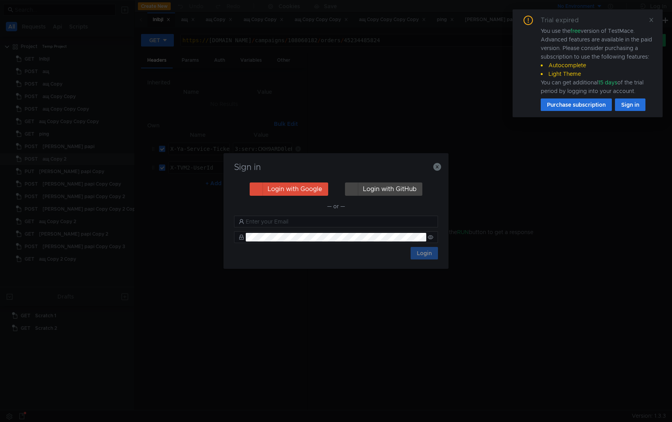
click at [656, 19] on div "Trial expired You use the free version of TestMace. Advanced features are avail…" at bounding box center [588, 63] width 150 height 108
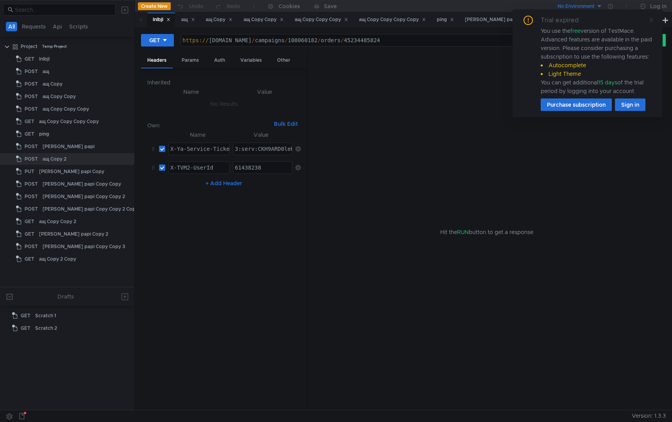
click at [652, 20] on icon at bounding box center [651, 20] width 4 height 4
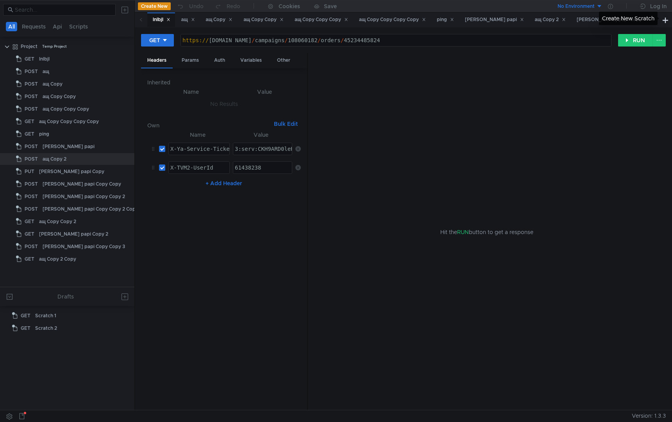
click at [654, 21] on div "Create New Scratch" at bounding box center [628, 18] width 59 height 13
click at [650, 20] on span at bounding box center [653, 20] width 13 height 14
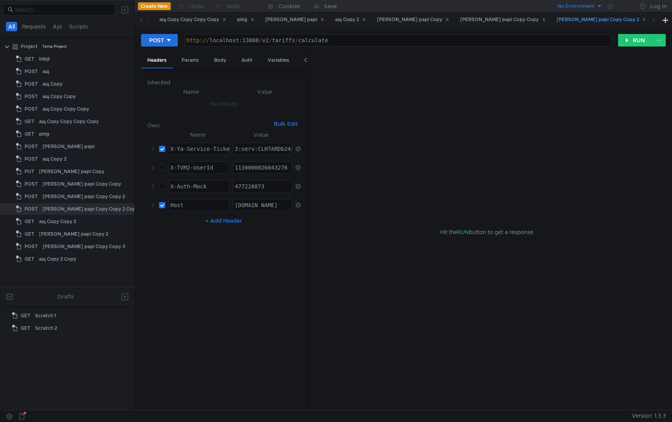
click at [557, 18] on div "[PERSON_NAME] papi Copy Copy 2" at bounding box center [601, 20] width 89 height 8
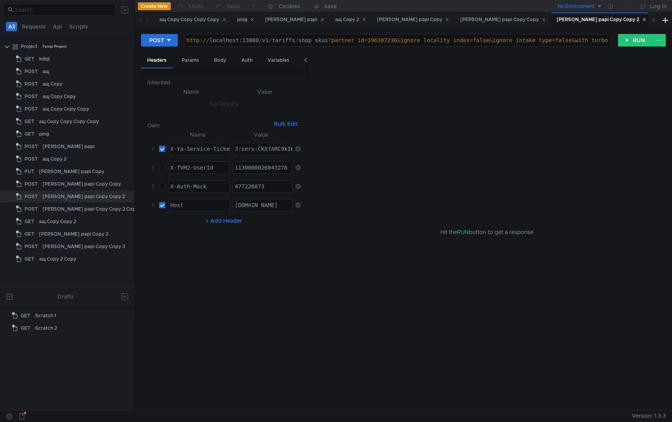
click at [652, 20] on icon at bounding box center [654, 20] width 4 height 4
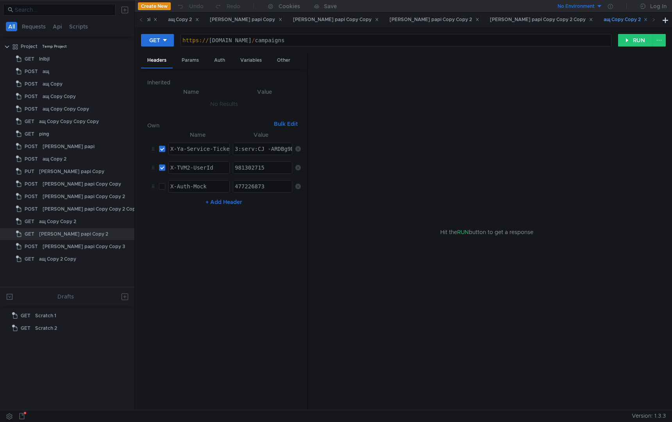
click at [604, 18] on div "ащ Copy Copy 2" at bounding box center [626, 20] width 44 height 8
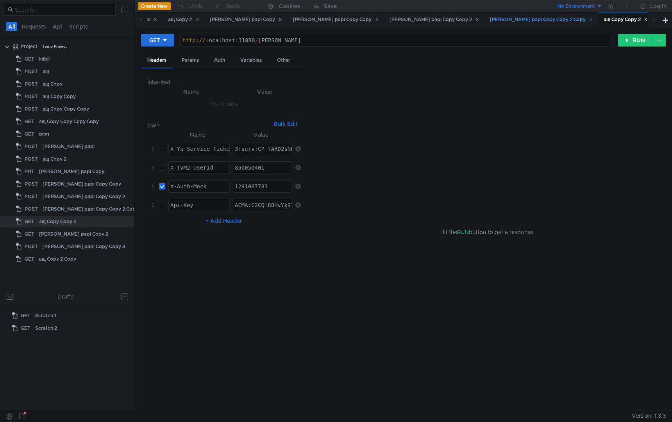
click at [490, 18] on div "[PERSON_NAME] papi Copy Copy 2 Copy" at bounding box center [541, 20] width 103 height 8
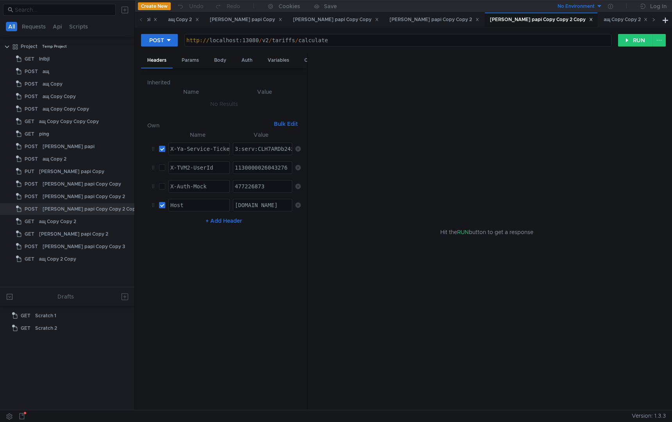
click at [653, 21] on icon at bounding box center [654, 20] width 4 height 4
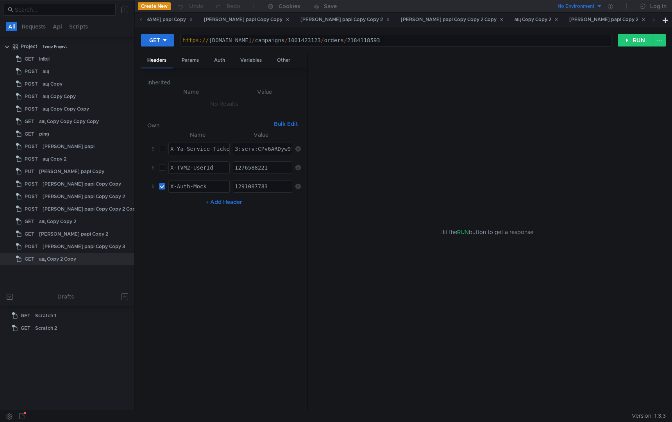
click at [653, 21] on icon at bounding box center [654, 20] width 4 height 4
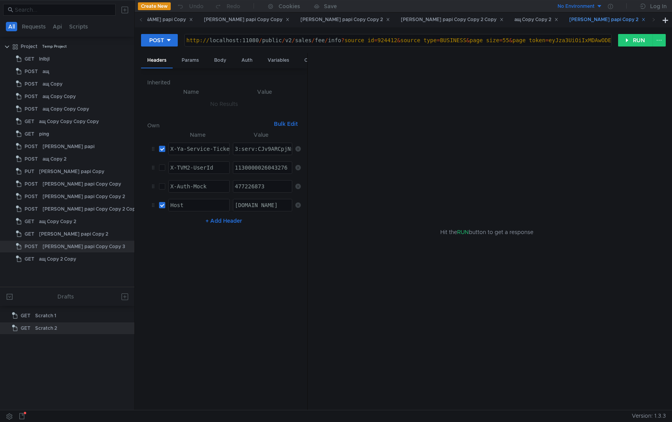
click at [569, 21] on div "[PERSON_NAME] papi Copy 2" at bounding box center [607, 20] width 76 height 8
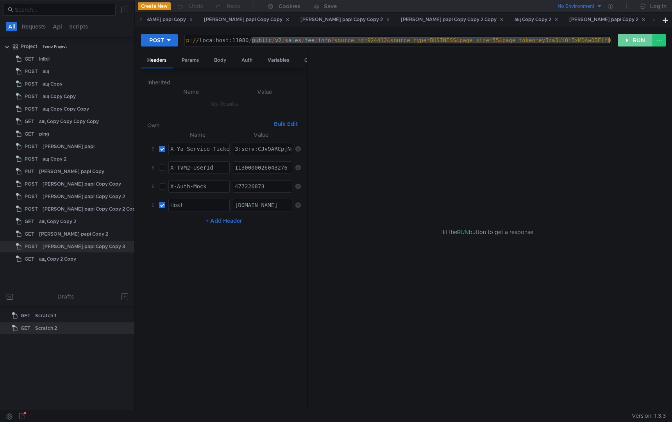
drag, startPoint x: 261, startPoint y: 42, endPoint x: 639, endPoint y: 44, distance: 377.5
click at [639, 44] on div "POST http://localhost:11080/public/v2/sales/fee/info?source_id=924412&source_ty…" at bounding box center [403, 44] width 525 height 20
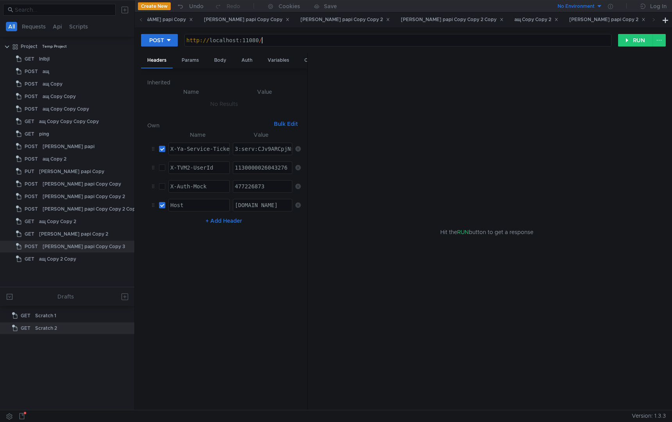
click at [335, 43] on div "http:// localhost:11080 /" at bounding box center [398, 46] width 426 height 19
paste textarea "/daas/v1/delivery-options/pickup"
click at [263, 39] on div "http:// localhost:11080 // daas / v1 / delivery-options / pickup" at bounding box center [398, 46] width 426 height 19
type textarea "http://localhost:11080/daas/v1/delivery-options/pickup"
click at [218, 58] on div "Body" at bounding box center [220, 60] width 25 height 14
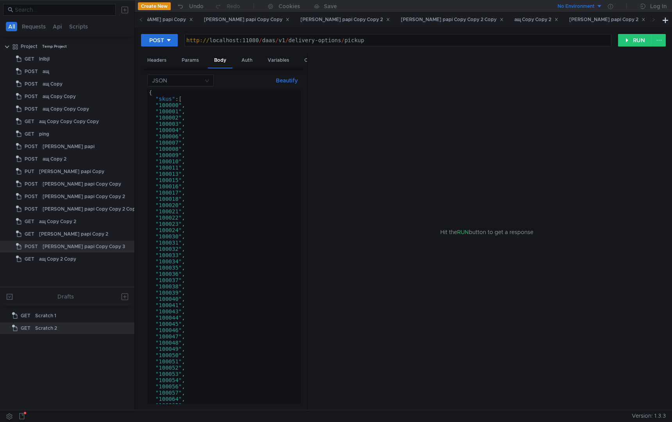
click at [172, 32] on div "POST http://localhost:11080/daas/v1/delivery-options/pickup http:// localhost:1…" at bounding box center [403, 218] width 537 height 383
click at [172, 39] on button "POST" at bounding box center [159, 40] width 37 height 13
click at [161, 83] on li "PUT" at bounding box center [159, 81] width 37 height 13
click at [212, 158] on div "{ "skus" : [ "100000" , "100001" , "100002" , "100003" , "100004" , "100006" , …" at bounding box center [222, 252] width 150 height 327
type textarea "}"
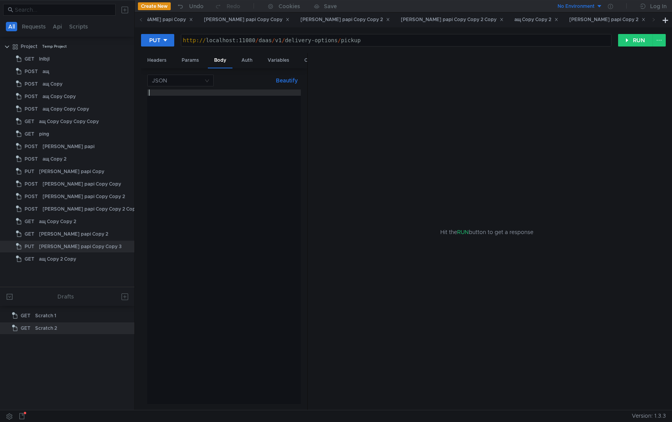
type textarea "{"
type textarea "}"
click at [244, 104] on div "{ }" at bounding box center [224, 252] width 154 height 327
type textarea "}"
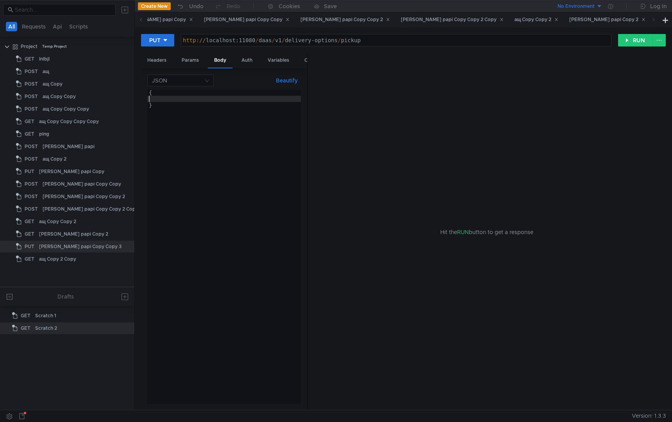
type textarea "{"
paste textarea "pickupPointIds""
type textarea "}"
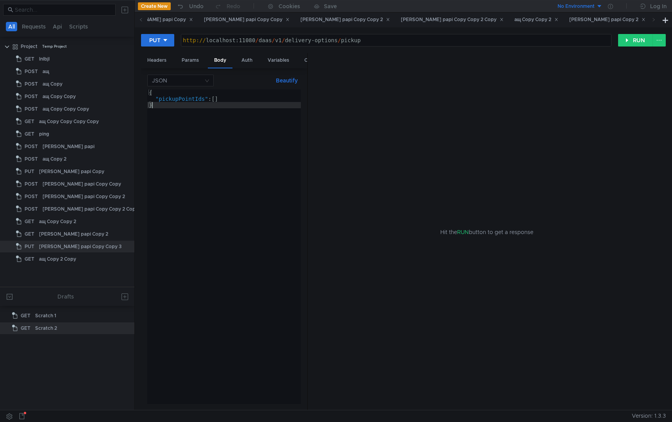
scroll to position [0, 0]
click at [245, 102] on div "{ "pickupPointIds" : [ ] }" at bounding box center [224, 252] width 154 height 327
click at [259, 103] on div "{ "pickupPointIds" : [ ] }" at bounding box center [224, 252] width 154 height 327
click at [271, 101] on div "{ "pickupPointIds" : [ ] }" at bounding box center [224, 252] width 154 height 327
type textarea ""pickupPointIds": [],"
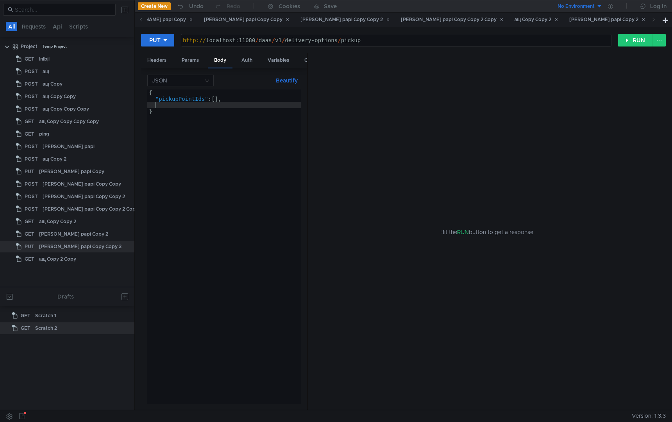
scroll to position [0, 0]
paste textarea "businessId""
type textarea ""businessId": 0,"
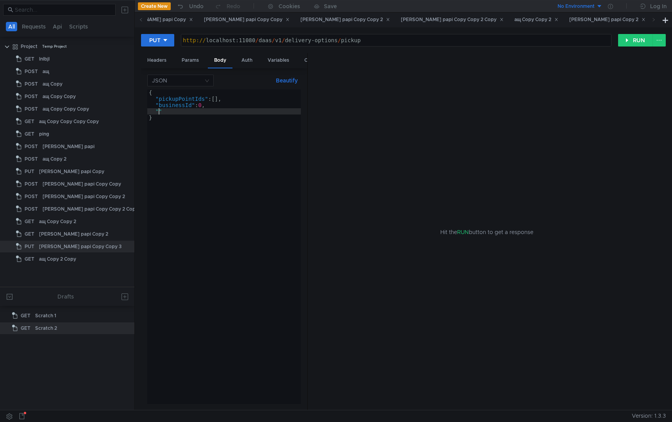
paste textarea "shopId"
type textarea ""shopId": 0,"
paste textarea "items""
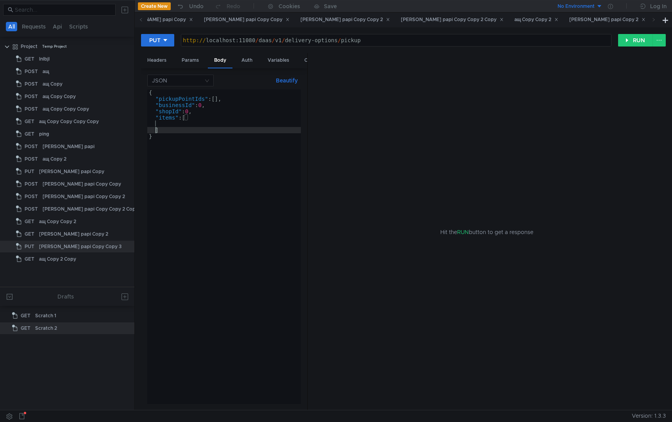
type textarea "]"
type textarea ""items": ["
type textarea "{"
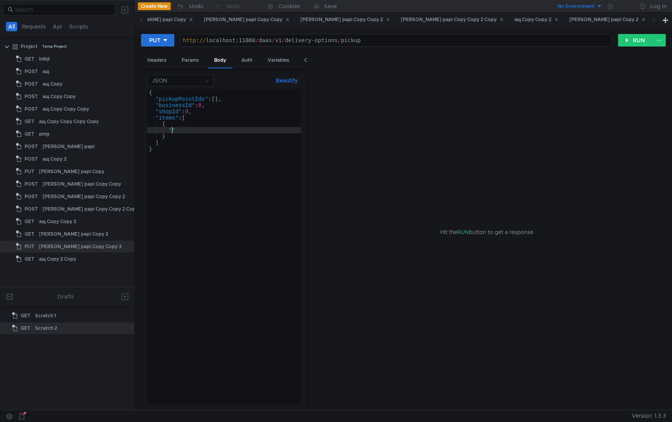
paste textarea "sku"
click at [238, 133] on div "{ "pickupPointIds" : [ ] , "businessId" : 0 , "shopId" : 0 , "items" : [ { "sku…" at bounding box center [224, 252] width 154 height 327
type textarea ""sku": ""."
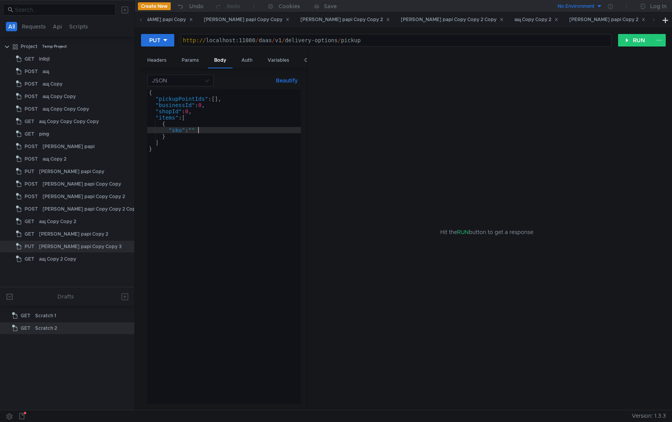
type textarea ""sku": "","
paste textarea "requiredCount"
type textarea "}"
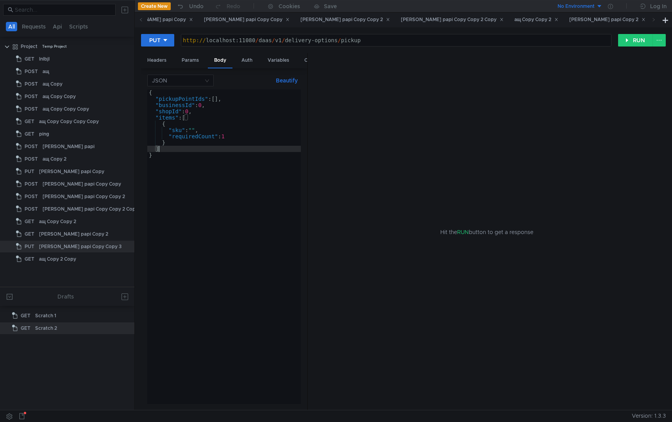
scroll to position [0, 0]
click at [233, 264] on div "{ "pickupPointIds" : [ ] , "businessId" : 0 , "shopId" : 0 , "items" : [ { "sku…" at bounding box center [224, 252] width 154 height 327
click at [569, 21] on div "[PERSON_NAME] papi Copy 2" at bounding box center [607, 20] width 76 height 8
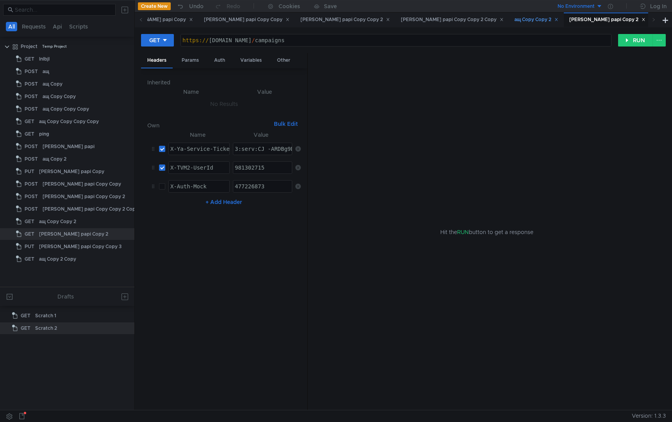
click at [515, 21] on div "ащ Copy Copy 2" at bounding box center [537, 20] width 44 height 8
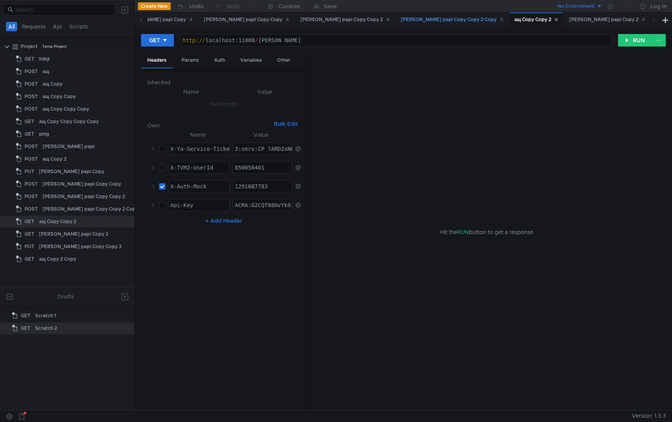
click at [401, 20] on div "[PERSON_NAME] papi Copy Copy 2 Copy" at bounding box center [452, 20] width 103 height 8
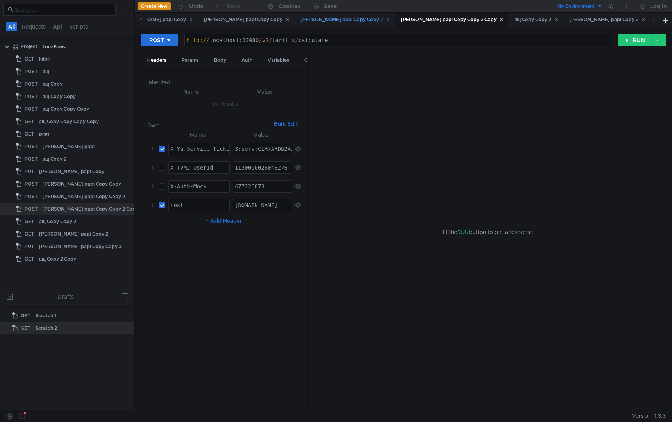
click at [300, 17] on div "[PERSON_NAME] papi Copy Copy 2" at bounding box center [344, 20] width 89 height 8
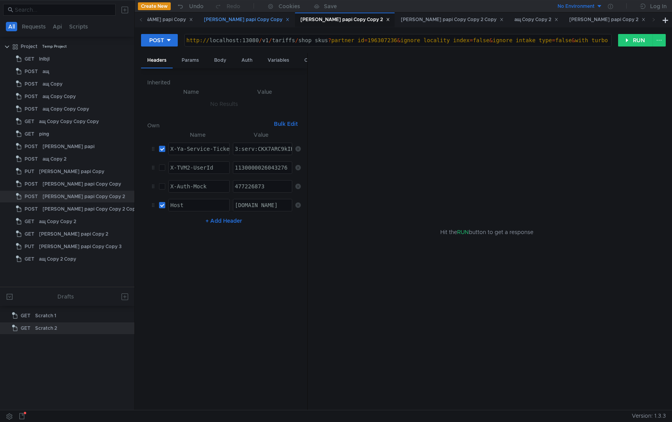
click at [204, 21] on div "[PERSON_NAME] papi Copy Copy" at bounding box center [247, 20] width 86 height 8
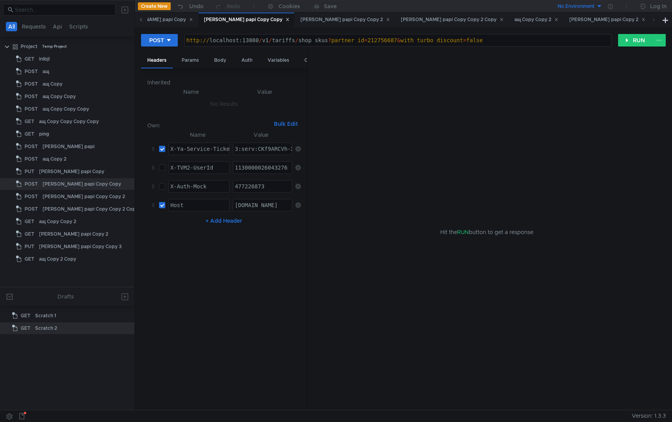
click at [142, 21] on icon at bounding box center [141, 20] width 4 height 4
click at [288, 21] on div "[PERSON_NAME] papi Copy" at bounding box center [324, 20] width 72 height 8
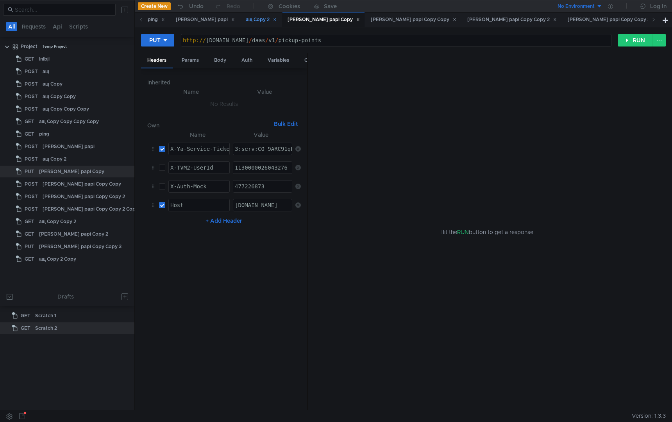
click at [246, 16] on div "ащ Copy 2" at bounding box center [261, 20] width 31 height 8
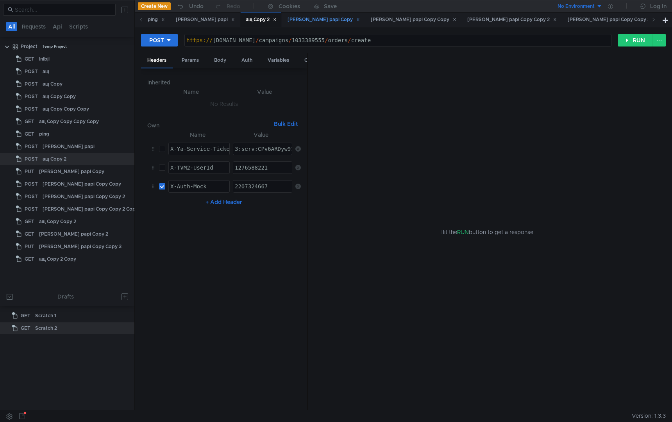
click at [290, 21] on div "[PERSON_NAME] papi Copy" at bounding box center [324, 20] width 72 height 8
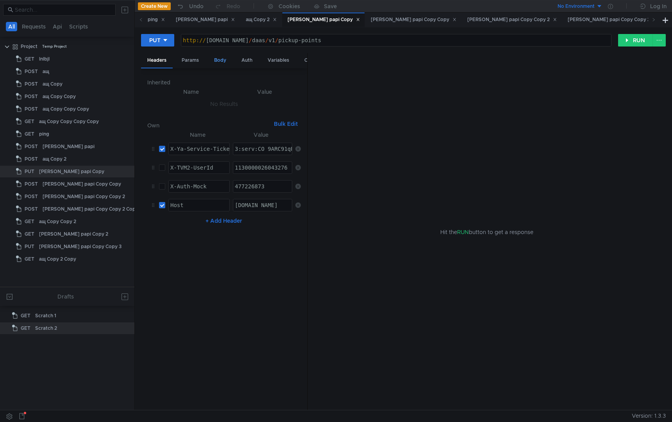
click at [216, 62] on div "Body" at bounding box center [220, 60] width 25 height 14
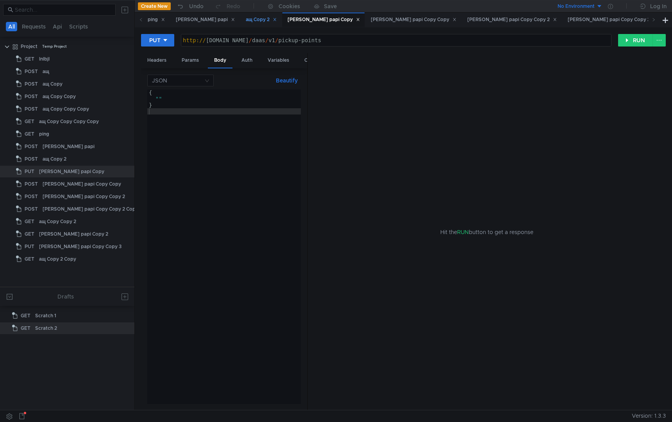
click at [246, 21] on div "ащ Copy 2" at bounding box center [261, 20] width 31 height 8
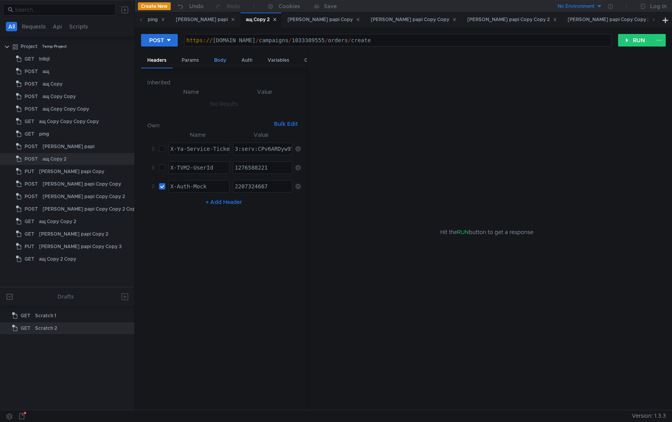
click at [225, 57] on div "Body" at bounding box center [220, 60] width 25 height 14
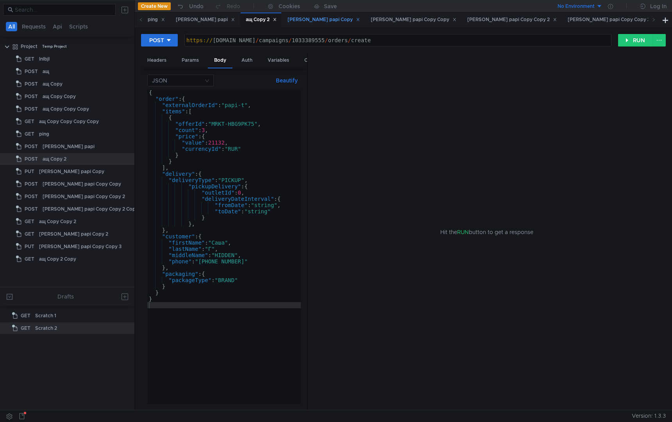
click at [288, 18] on div "[PERSON_NAME] papi Copy" at bounding box center [324, 20] width 72 height 8
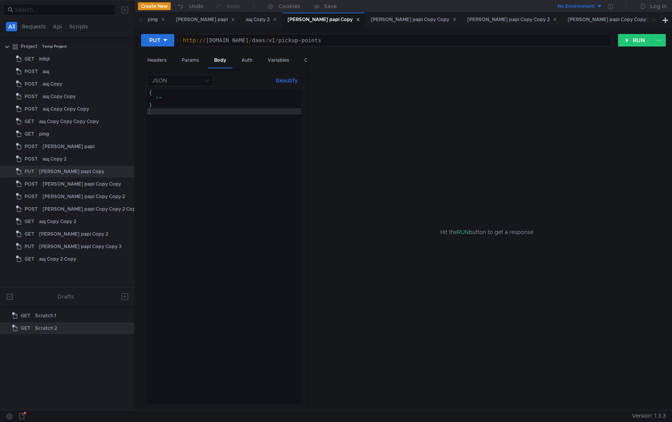
click at [244, 211] on div "{ "" }" at bounding box center [224, 252] width 154 height 327
click at [627, 39] on button "RUN" at bounding box center [635, 40] width 35 height 13
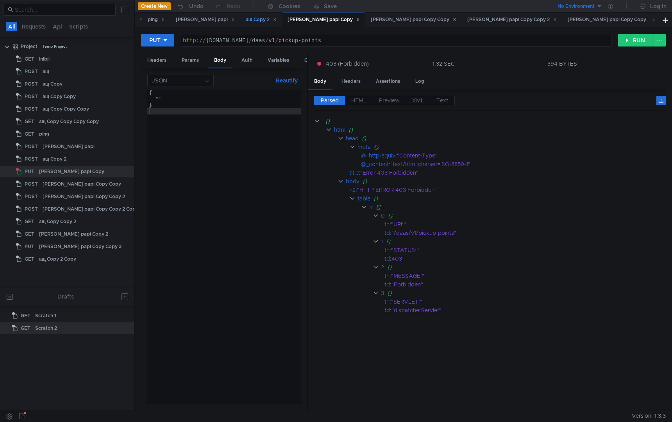
click at [246, 20] on div "ащ Copy 2" at bounding box center [261, 20] width 31 height 8
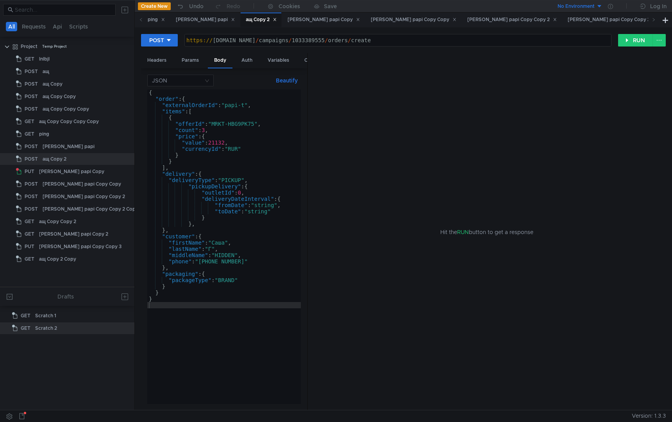
type textarea ""offerId": "MRKT-HBG9PK75","
drag, startPoint x: 215, startPoint y: 125, endPoint x: 258, endPoint y: 125, distance: 42.2
click at [258, 125] on div "{ "order" : { "externalOrderId" : "papi-t" , "items" : [ { "offerId" : "MRKT-HB…" at bounding box center [224, 252] width 154 height 327
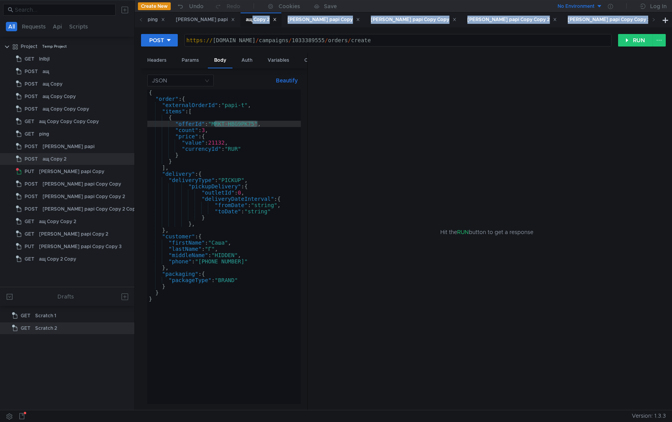
drag, startPoint x: 229, startPoint y: 21, endPoint x: 584, endPoint y: 17, distance: 354.4
click at [584, 18] on div "lnlbjl ащ ащ Copy ащ Copy Copy ащ Copy Copy Copy ащ Copy Copy Copy Copy ping ta…" at bounding box center [435, 20] width 1155 height 15
click at [452, 133] on div "Hit the RUN button to get a response" at bounding box center [486, 232] width 339 height 358
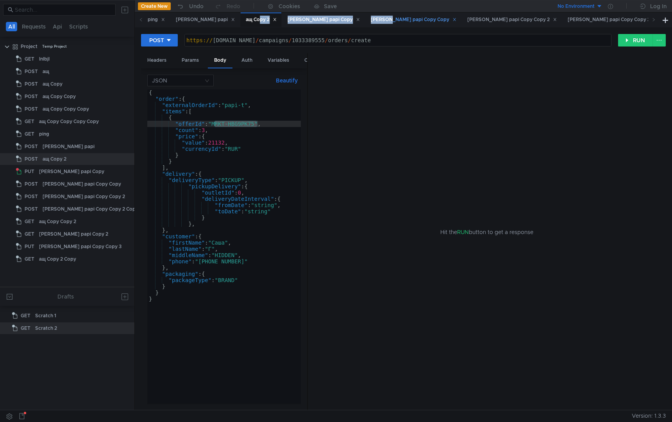
drag, startPoint x: 237, startPoint y: 21, endPoint x: 332, endPoint y: 14, distance: 94.8
click at [332, 14] on div "lnlbjl ащ ащ Copy ащ Copy Copy ащ Copy Copy Copy ащ Copy Copy Copy Copy ping ta…" at bounding box center [435, 20] width 1155 height 15
click at [350, 89] on div "Hit the RUN button to get a response" at bounding box center [486, 232] width 339 height 358
drag, startPoint x: 238, startPoint y: 16, endPoint x: 452, endPoint y: 11, distance: 214.6
click at [453, 12] on app-content "Create New Undo Redo Cookies Save No Environment Log In lnlbjl ащ ащ Copy ащ Co…" at bounding box center [403, 205] width 537 height 410
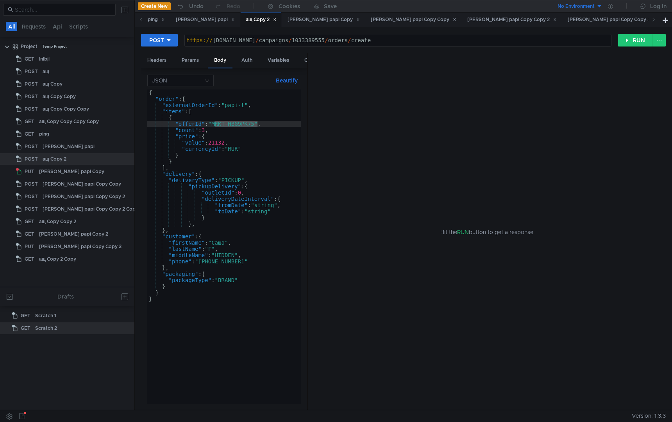
click at [424, 91] on div "Hit the RUN button to get a response" at bounding box center [486, 232] width 339 height 358
click at [652, 19] on icon at bounding box center [654, 20] width 4 height 4
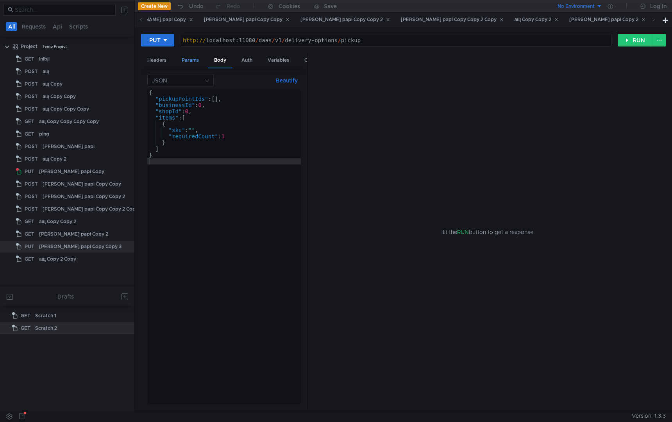
click at [190, 61] on div "Params" at bounding box center [190, 60] width 30 height 14
click at [151, 59] on div "Headers" at bounding box center [157, 60] width 32 height 14
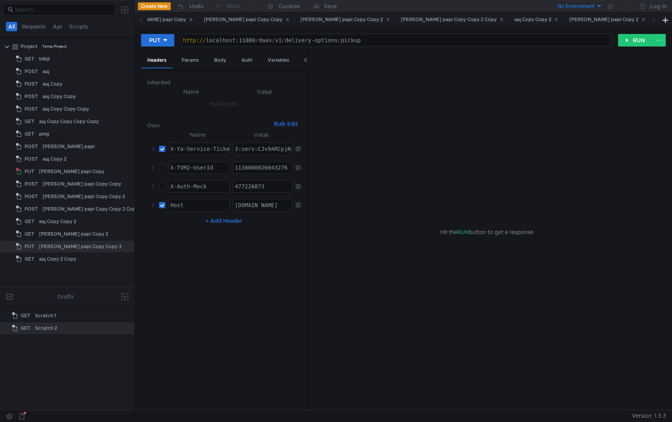
paste textarea "Lf-ARDH4uXEBiIRCPrfehCA5H0g_6nTkaXU_gE:HLsiLthRkBzq0MHME3_jktcA5Mh7B4-MhubIKd_Y…"
type textarea "3:serv:CLf-ARDH4uXEBiIRCPrfehCA5H0g_6nTkaXU_gE:HLsiLthRkBzq0MHME3_jktcA5Mh7B4-M…"
click at [636, 43] on button "RUN" at bounding box center [635, 40] width 35 height 13
click at [514, 183] on div at bounding box center [490, 267] width 352 height 300
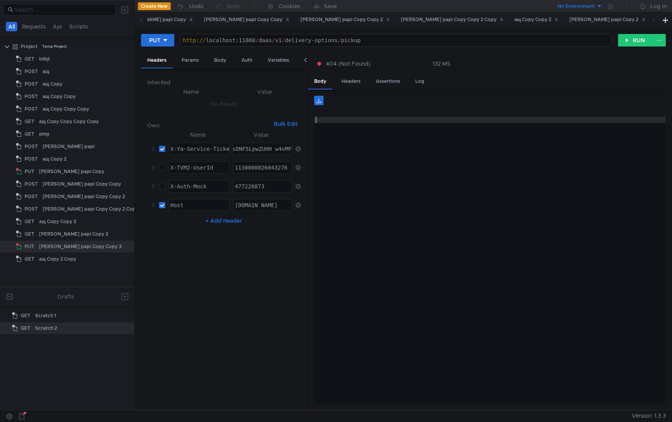
click at [406, 145] on div at bounding box center [490, 267] width 352 height 300
click at [343, 76] on div "Headers" at bounding box center [351, 81] width 32 height 14
click at [322, 79] on div "Body" at bounding box center [320, 81] width 25 height 14
click at [220, 62] on div "Body" at bounding box center [220, 60] width 25 height 14
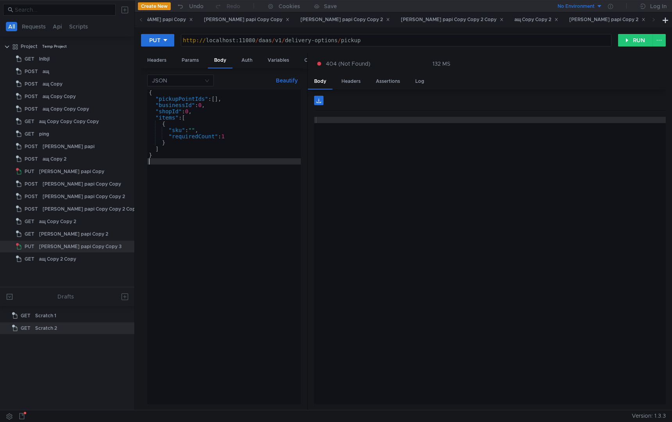
click at [247, 206] on div "{ "pickupPointIds" : [ ] , "businessId" : 0 , "shopId" : 0 , "items" : [ { "sku…" at bounding box center [224, 252] width 154 height 327
click at [216, 101] on div "{ "pickupPointIds" : [ ] , "businessId" : 0 , "shopId" : 0 , "items" : [ { "sku…" at bounding box center [224, 252] width 154 height 327
type textarea ""pickupPointIds": [],"
click at [388, 170] on div at bounding box center [490, 267] width 352 height 300
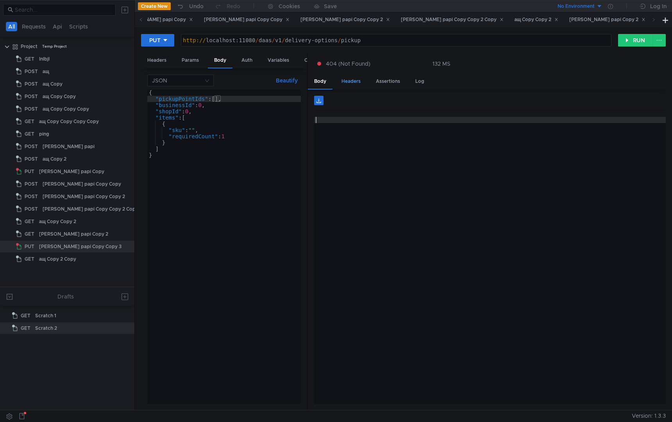
click at [353, 79] on div "Headers" at bounding box center [351, 81] width 32 height 14
click at [313, 82] on div "Body" at bounding box center [320, 81] width 25 height 14
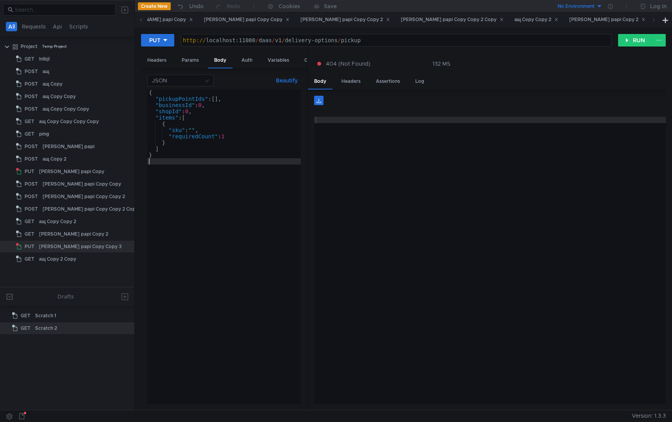
click at [239, 213] on div "{ "pickupPointIds" : [ ] , "businessId" : 0 , "shopId" : 0 , "items" : [ { "sku…" at bounding box center [224, 252] width 154 height 327
click at [239, 212] on div "{ "pickupPointIds" : [ ] , "businessId" : 0 , "shopId" : 0 , "items" : [ { "sku…" at bounding box center [224, 252] width 154 height 327
click at [246, 232] on div "{ "pickupPointIds" : [ ] , "businessId" : 0 , "shopId" : 0 , "items" : [ { "sku…" at bounding box center [224, 252] width 154 height 327
click at [377, 42] on div "http:// localhost:11080 / daas / v1 / delivery-options / pickup" at bounding box center [396, 46] width 430 height 19
click at [630, 43] on button "RUN" at bounding box center [635, 40] width 35 height 13
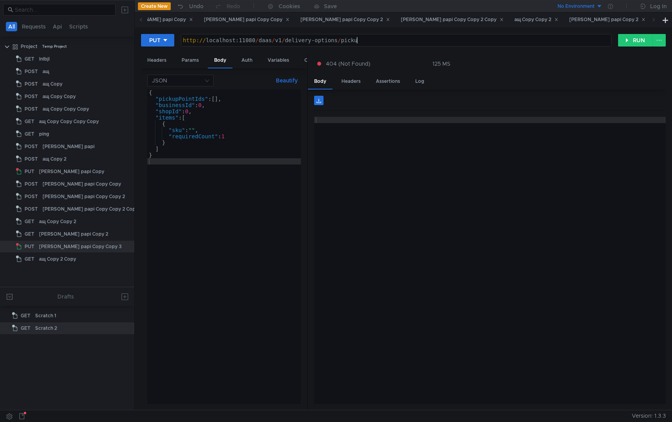
click at [402, 38] on div "http:// localhost:11080 / daas / v1 / delivery-options / picku" at bounding box center [396, 46] width 430 height 19
type textarea "http://localhost:11080/daas/v1/delivery-options/pickup"
click at [153, 57] on div "Headers" at bounding box center [157, 60] width 32 height 14
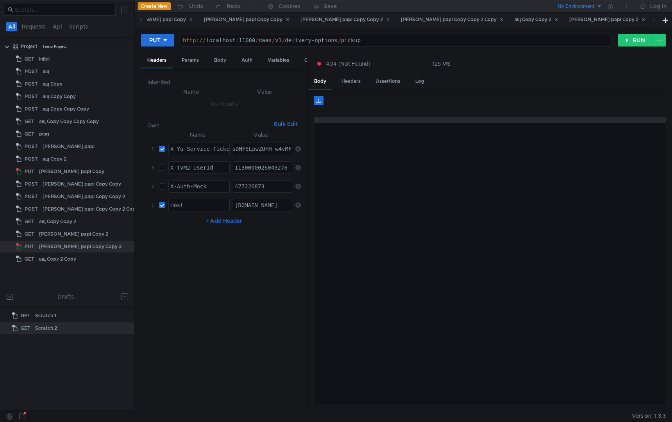
type textarea "b2bmarketmonetization.vs.market.yandex.net"
click at [270, 209] on div "b2bmarketmonetization.vs.market.yandex.net" at bounding box center [303, 211] width 141 height 19
drag, startPoint x: 206, startPoint y: 40, endPoint x: 254, endPoint y: 41, distance: 48.5
click at [254, 41] on div "http:// localhost:11080 / daas / v1 / delivery-options / pickup" at bounding box center [396, 46] width 430 height 19
paste textarea "aas-api.vs.market.yandex.net"
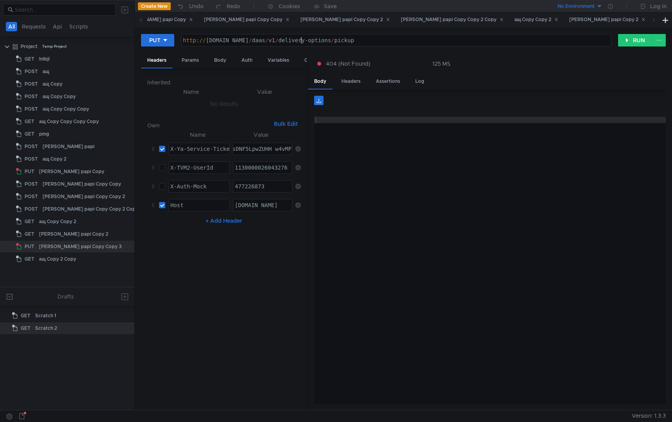
type textarea "http://laas-api.vs.market.yandex.net/daas/v1/delivery-options/pickup"
click at [162, 204] on input "checkbox" at bounding box center [162, 205] width 6 height 6
checkbox input "false"
click at [631, 45] on button "RUN" at bounding box center [635, 40] width 35 height 13
type textarea "{"errorType":"INTERNAL_ERROR","message":"Internal Server Error"}"
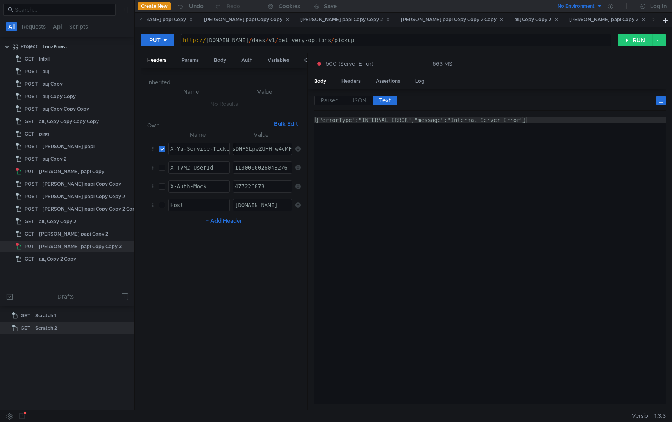
click at [570, 204] on div "{"errorType":"INTERNAL_ERROR","message":"Internal Server Error"}" at bounding box center [490, 267] width 352 height 300
click at [218, 63] on div "Body" at bounding box center [220, 60] width 25 height 14
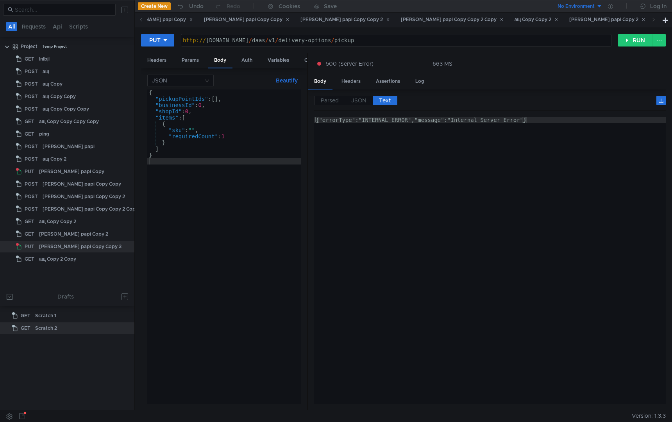
click at [230, 242] on div "{ "pickupPointIds" : [ ] , "businessId" : 0 , "shopId" : 0 , "items" : [ { "sku…" at bounding box center [224, 252] width 154 height 327
click at [218, 99] on div "{ "pickupPointIds" : [ ] , "businessId" : 0 , "shopId" : 0 , "items" : [ { "sku…" at bounding box center [224, 252] width 154 height 327
click at [196, 129] on div "{ "pickupPointIds" : [ ] , "businessId" : 0 , "shopId" : 0 , "items" : [ { "sku…" at bounding box center [224, 252] width 154 height 327
paste textarea "laas-api.vs.market.yandex.net"
type textarea ""sku": "laas-api.vs.market.yandex.net","
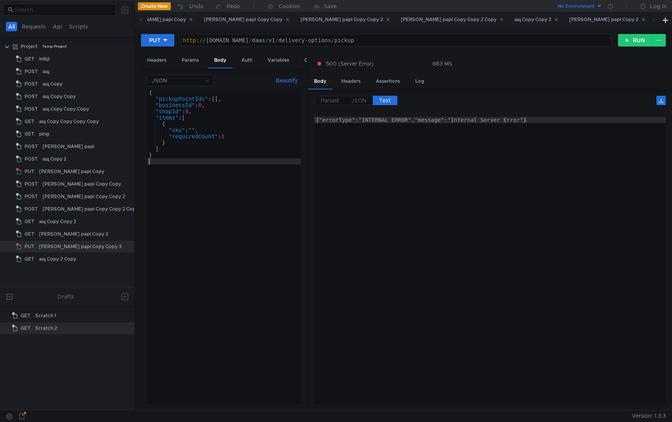
click at [213, 209] on div "{ "pickupPointIds" : [ ] , "businessId" : 0 , "shopId" : 0 , "items" : [ { "sku…" at bounding box center [224, 252] width 154 height 327
click at [195, 131] on div "{ "pickupPointIds" : [ ] , "businessId" : 0 , "shopId" : 0 , "items" : [ { "sku…" at bounding box center [224, 252] width 154 height 327
type textarea ""sku": "","
click at [445, 188] on div "{"errorType":"INTERNAL_ERROR","message":"Internal Server Error"}" at bounding box center [490, 267] width 352 height 300
click at [569, 22] on div "[PERSON_NAME] papi Copy 2" at bounding box center [607, 20] width 76 height 8
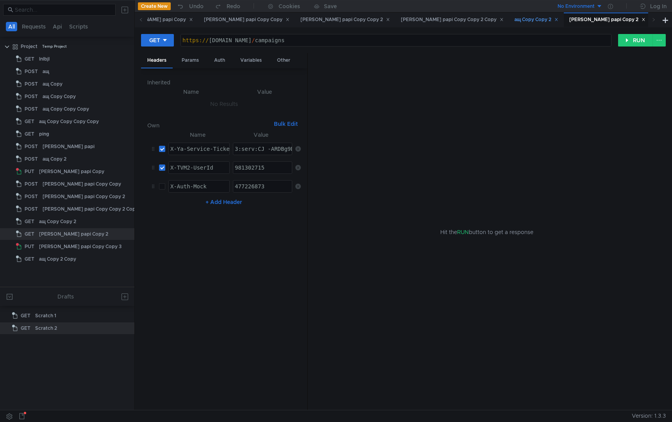
click at [515, 21] on div "ащ Copy Copy 2" at bounding box center [537, 20] width 44 height 8
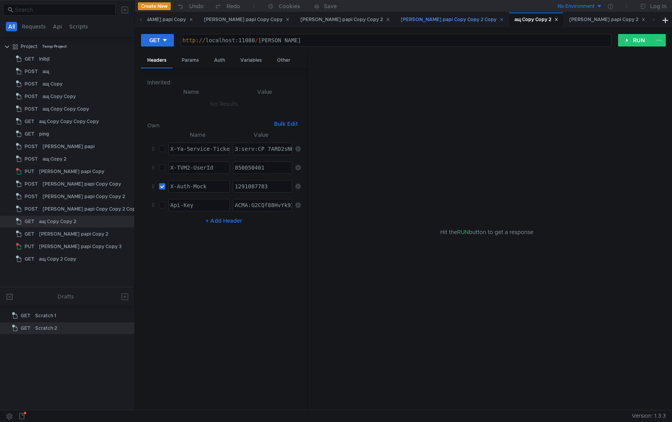
click at [401, 17] on div "[PERSON_NAME] papi Copy Copy 2 Copy" at bounding box center [452, 20] width 103 height 8
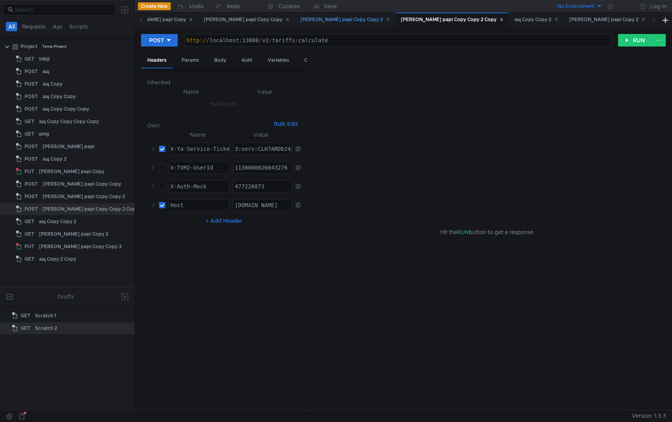
click at [300, 20] on div "[PERSON_NAME] papi Copy Copy 2" at bounding box center [344, 20] width 89 height 8
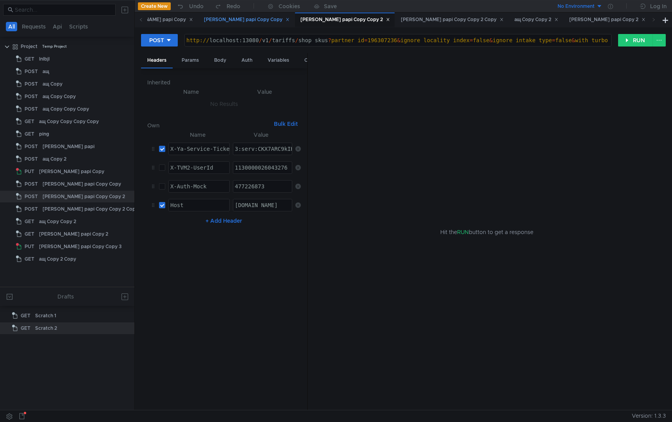
click at [204, 16] on div "[PERSON_NAME] papi Copy Copy" at bounding box center [247, 20] width 86 height 8
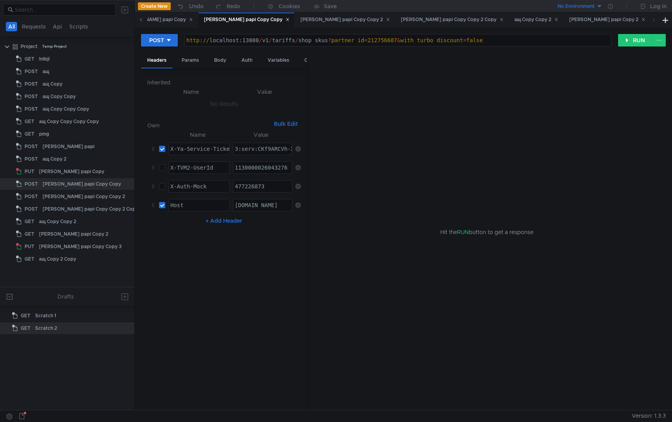
click at [141, 21] on icon at bounding box center [141, 20] width 4 height 4
click at [240, 25] on div "ащ Copy 2" at bounding box center [260, 20] width 41 height 14
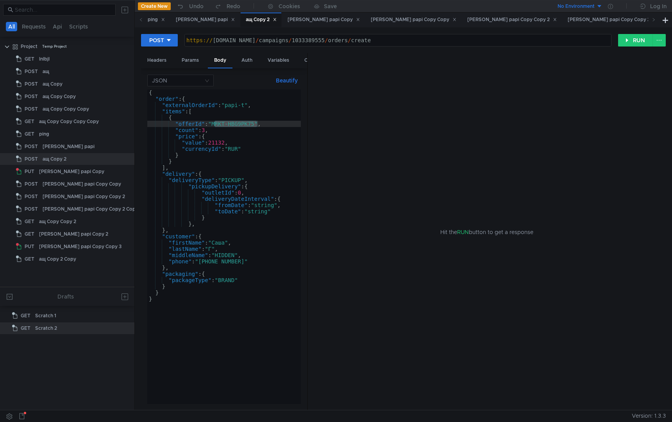
click at [265, 137] on div "{ "order" : { "externalOrderId" : "papi-t" , "items" : [ { "offerId" : "MRKT-HB…" at bounding box center [224, 252] width 154 height 327
drag, startPoint x: 240, startPoint y: 20, endPoint x: 297, endPoint y: 19, distance: 56.7
click at [297, 19] on div "lnlbjl ащ ащ Copy ащ Copy Copy ащ Copy Copy Copy ащ Copy Copy Copy Copy ping ta…" at bounding box center [435, 20] width 1155 height 15
click at [246, 20] on div "ащ Copy 2" at bounding box center [261, 20] width 31 height 8
type textarea ""offerId": "MRKT-HBG9PK75","
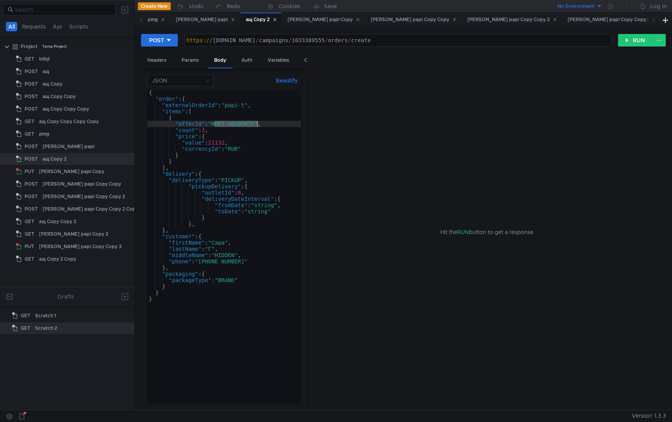
drag, startPoint x: 215, startPoint y: 123, endPoint x: 257, endPoint y: 122, distance: 42.2
click at [257, 122] on div "{ "order" : { "externalOrderId" : "papi-t" , "items" : [ { "offerId" : "MRKT-HB…" at bounding box center [224, 252] width 154 height 327
click at [653, 20] on icon at bounding box center [654, 20] width 4 height 4
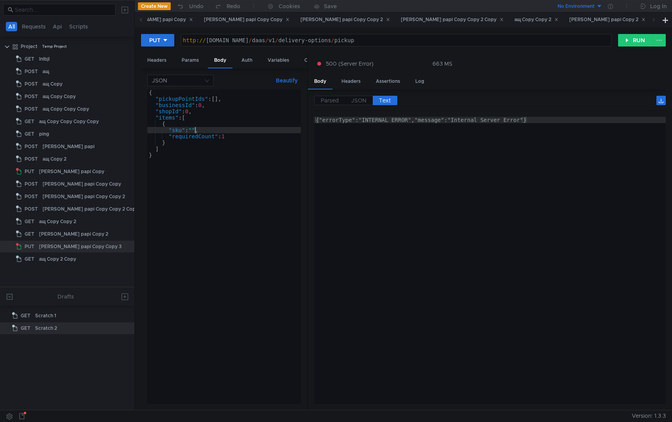
click at [194, 131] on div "{ "pickupPointIds" : [ ] , "businessId" : 0 , "shopId" : 0 , "items" : [ { "sku…" at bounding box center [224, 252] width 154 height 327
paste textarea "MRKT-HBG9PK75"
type textarea ""sku": "MRKT-HBG9PK75","
click at [197, 245] on div "{ "pickupPointIds" : [ ] , "businessId" : 0 , "shopId" : 0 , "items" : [ { "sku…" at bounding box center [224, 252] width 154 height 327
click at [300, 19] on div "[PERSON_NAME] papi Copy Copy 2" at bounding box center [344, 20] width 89 height 8
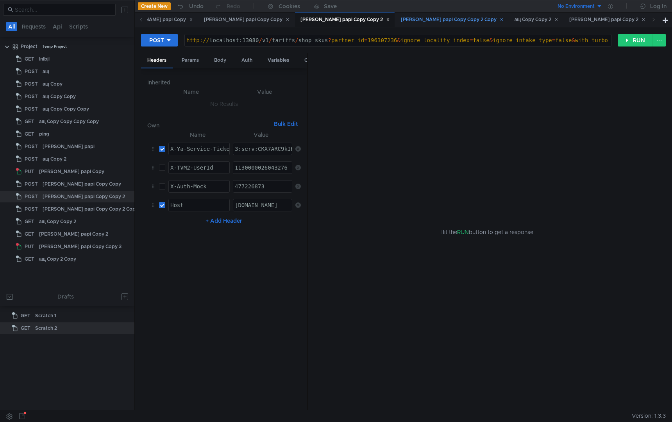
click at [401, 18] on div "[PERSON_NAME] papi Copy Copy 2 Copy" at bounding box center [452, 20] width 103 height 8
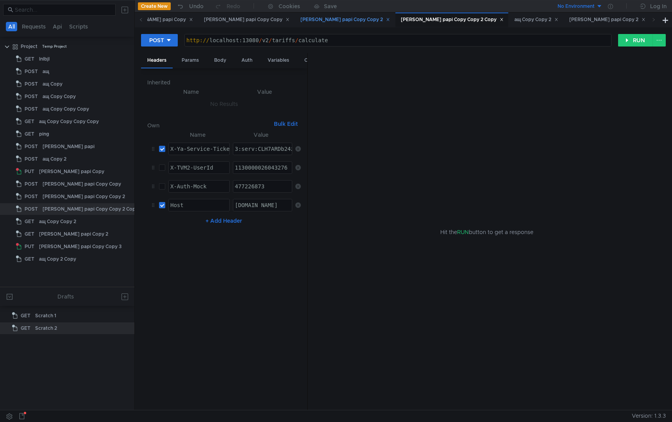
click at [300, 20] on div "[PERSON_NAME] papi Copy Copy 2" at bounding box center [344, 20] width 89 height 8
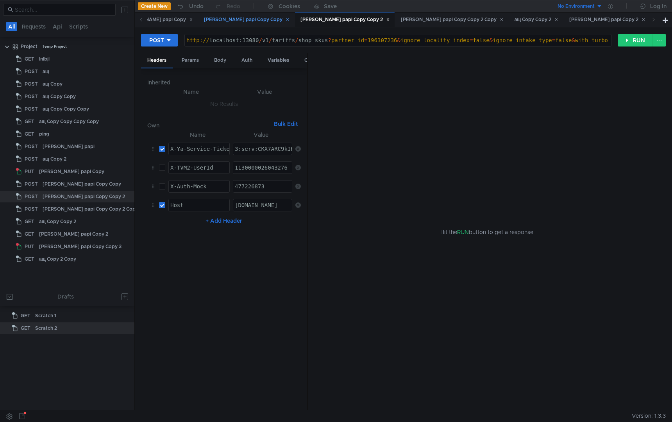
click at [204, 17] on div "[PERSON_NAME] papi Copy Copy" at bounding box center [247, 20] width 86 height 8
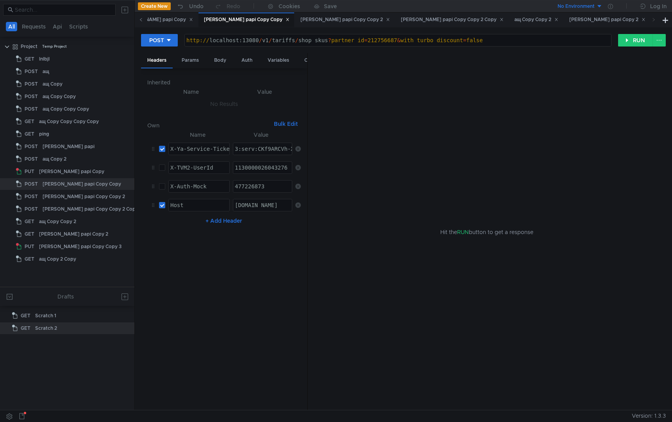
click at [143, 20] on span at bounding box center [141, 20] width 13 height 14
click at [288, 19] on div "[PERSON_NAME] papi Copy" at bounding box center [324, 20] width 72 height 8
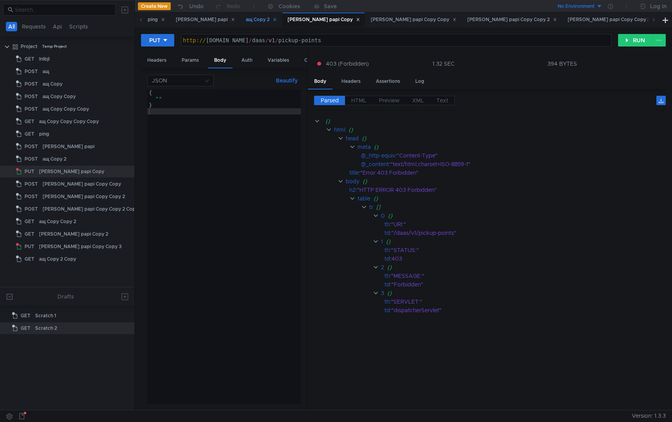
click at [246, 19] on div "ащ Copy 2" at bounding box center [261, 20] width 31 height 8
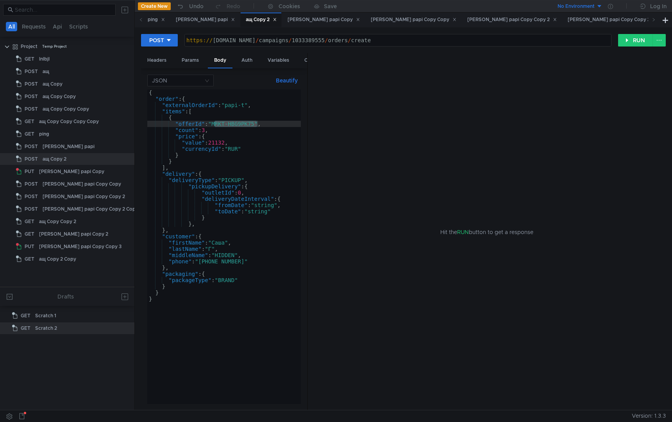
type textarea "}"
click at [254, 163] on div "{ "order" : { "externalOrderId" : "papi-t" , "items" : [ { "offerId" : "MRKT-HB…" at bounding box center [224, 252] width 154 height 327
type textarea "https://api.partner.market.fslb.yandex.ru/campaigns/1033389555/orders/create"
click at [363, 41] on div "https:// api.partner.market.fslb.yandex.ru / campaigns / 1033389555 / orders / …" at bounding box center [398, 46] width 426 height 19
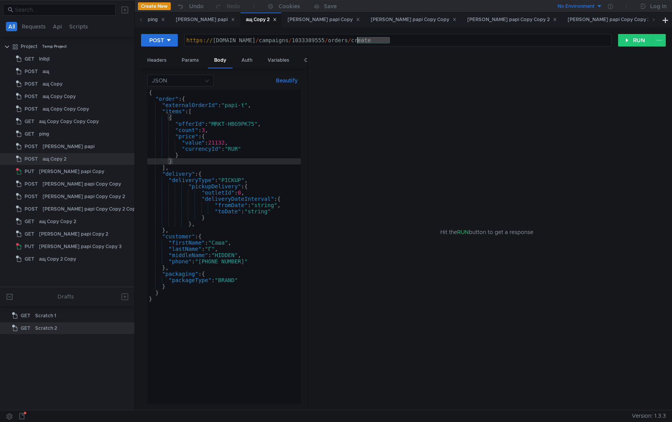
click at [379, 40] on div "https:// api.partner.market.fslb.yandex.ru / campaigns / 1033389555 / orders / …" at bounding box center [398, 46] width 426 height 19
click at [279, 39] on div "https:// api.partner.market.fslb.yandex.ru / campaigns / 1033389555 / orders / …" at bounding box center [398, 46] width 426 height 19
click at [654, 21] on icon at bounding box center [654, 20] width 4 height 4
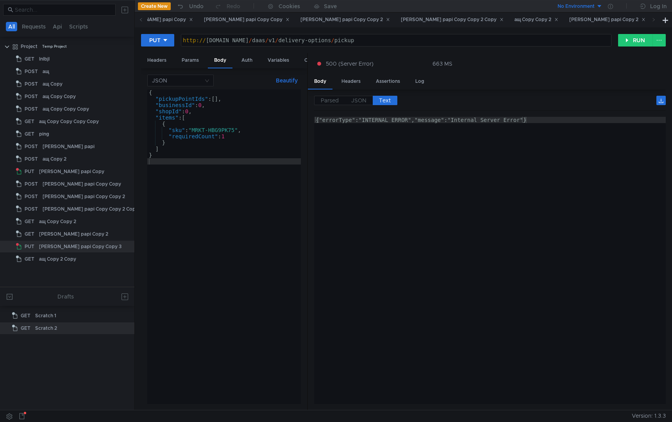
click at [269, 39] on div "http:// laas-api.vs.market.yandex.net / daas / v1 / delivery-options / pickup" at bounding box center [396, 46] width 430 height 19
paste textarea "fslb"
type textarea "http://laas-api.vs.market.fslb.yandex.net/daas/v1/delivery-options/pickup"
click at [240, 232] on div "{ "pickupPointIds" : [ ] , "businessId" : 0 , "shopId" : 0 , "items" : [ { "sku…" at bounding box center [224, 252] width 154 height 327
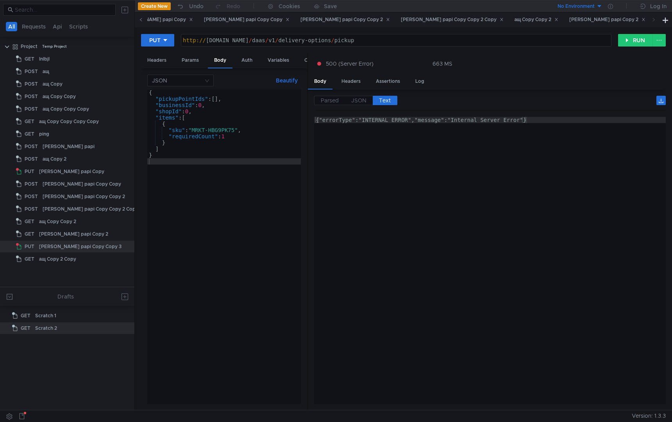
click at [139, 20] on icon at bounding box center [141, 20] width 4 height 4
click at [246, 19] on div "ащ Copy 2" at bounding box center [261, 20] width 31 height 8
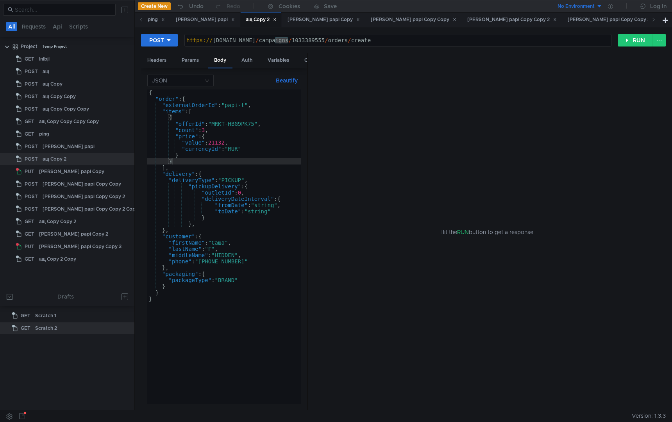
click at [245, 162] on div "{ "order" : { "externalOrderId" : "papi-t" , "items" : [ { "offerId" : "MRKT-HB…" at bounding box center [224, 252] width 154 height 327
click at [368, 44] on div "https:// api.partner.market.fslb.yandex.ru / campaigns / 1033389555 / orders / …" at bounding box center [398, 46] width 426 height 19
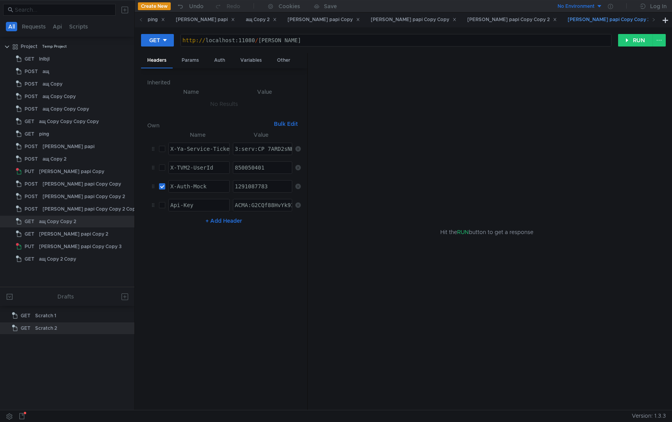
click at [568, 18] on div "[PERSON_NAME] papi Copy Copy 2 Copy" at bounding box center [619, 20] width 103 height 8
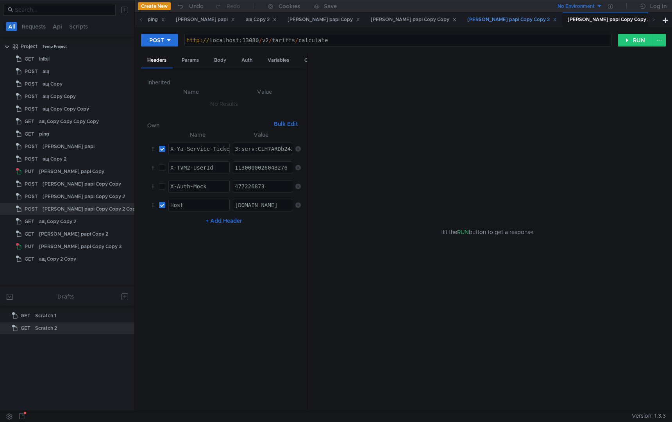
click at [467, 21] on div "[PERSON_NAME] papi Copy Copy 2" at bounding box center [511, 20] width 89 height 8
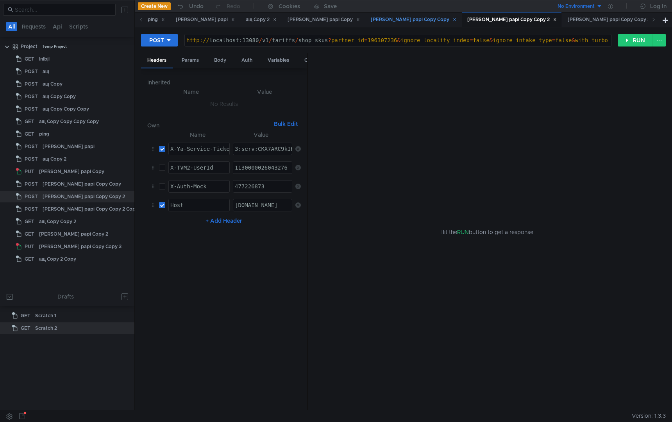
click at [371, 22] on div "[PERSON_NAME] papi Copy Copy" at bounding box center [414, 20] width 86 height 8
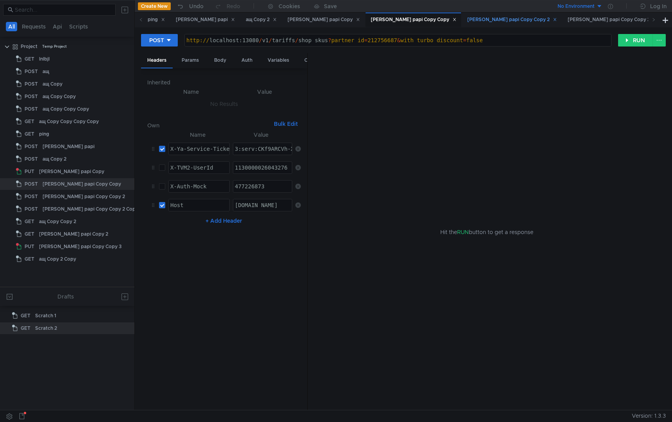
click at [467, 20] on div "[PERSON_NAME] papi Copy Copy 2" at bounding box center [511, 20] width 89 height 8
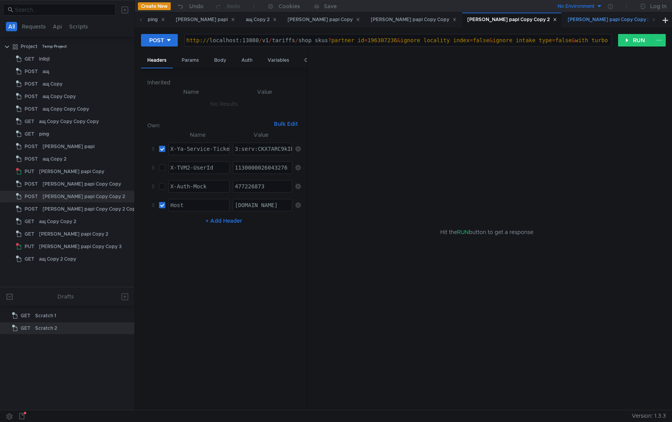
click at [568, 21] on div "[PERSON_NAME] papi Copy Copy 2 Copy" at bounding box center [619, 20] width 103 height 8
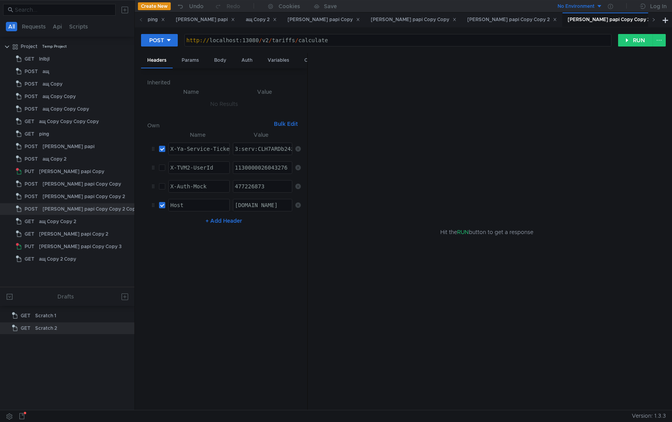
click at [653, 20] on icon at bounding box center [654, 20] width 4 height 4
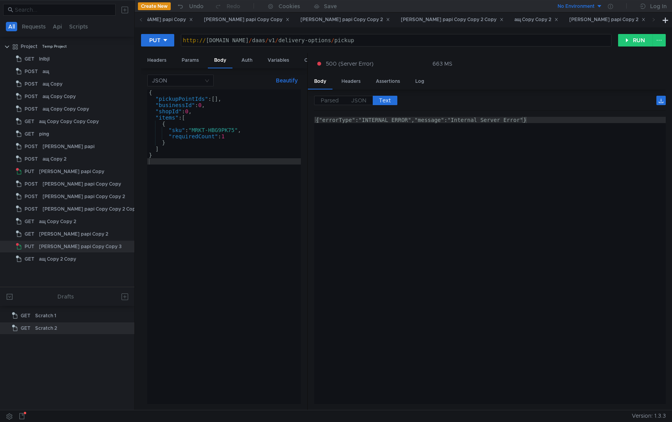
click at [208, 207] on div "{ "pickupPointIds" : [ ] , "businessId" : 0 , "shopId" : 0 , "items" : [ { "sku…" at bounding box center [224, 252] width 154 height 327
click at [205, 107] on div "{ "pickupPointIds" : [ ] , "businessId" : 0 , "shopId" : 0 , "items" : [ { "sku…" at bounding box center [224, 252] width 154 height 327
paste textarea "13704639"
click at [202, 106] on div "{ "pickupPointIds" : [ ] , "businessId" : 0 , "shopId" : 13704639 , "items" : […" at bounding box center [224, 252] width 154 height 327
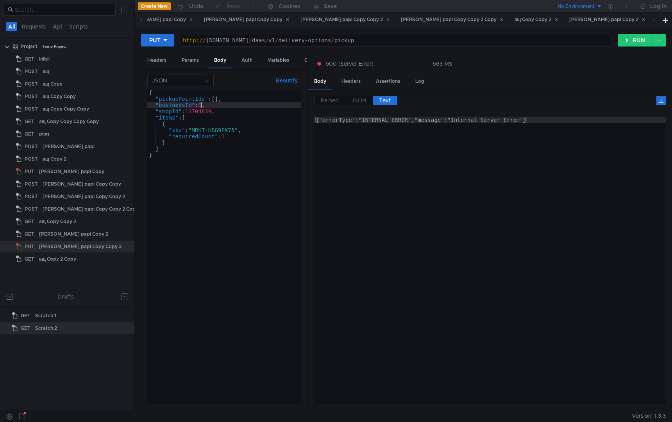
click at [202, 106] on div "{ "pickupPointIds" : [ ] , "businessId" : 0 , "shopId" : 13704639 , "items" : […" at bounding box center [224, 252] width 154 height 327
paste textarea "13704353"
type textarea ""businessId": 13704353,"
click at [220, 218] on div "{ "pickupPointIds" : [ ] , "businessId" : 13704353 , "shopId" : 13704639 , "ite…" at bounding box center [224, 252] width 154 height 327
click at [220, 245] on div "{ "pickupPointIds" : [ ] , "businessId" : 13704353 , "shopId" : 13704639 , "ite…" at bounding box center [224, 252] width 154 height 327
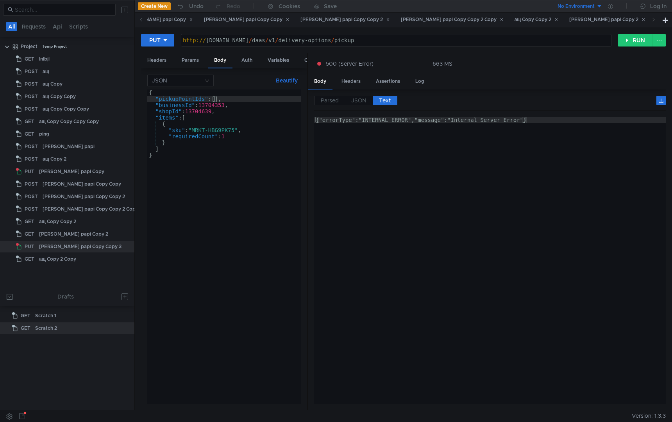
click at [216, 99] on div "{ "pickupPointIds" : [ ] , "businessId" : 13704353 , "shopId" : 13704639 , "ite…" at bounding box center [224, 252] width 154 height 327
click at [217, 98] on div "{ "pickupPointIds" : [ ] , "businessId" : 13704353 , "shopId" : 13704639 , "ite…" at bounding box center [224, 252] width 154 height 327
paste textarea "10000000129"
type textarea ""pickupPointIds": [10000000129],"
click at [239, 280] on div "{ "pickupPointIds" : [ 10000000129 ] , "businessId" : 13704353 , "shopId" : 137…" at bounding box center [224, 252] width 154 height 327
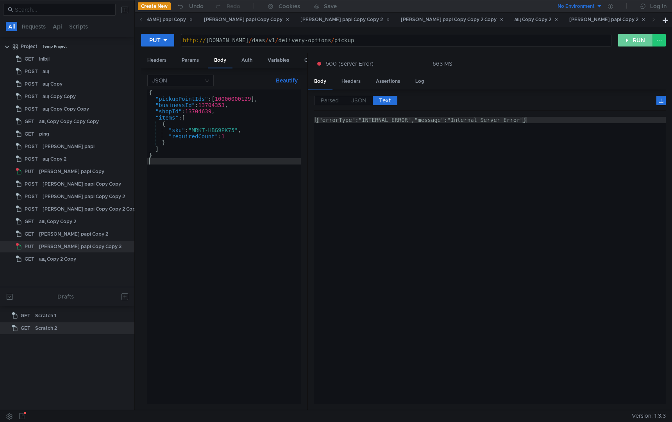
click at [632, 36] on button "RUN" at bounding box center [635, 40] width 35 height 13
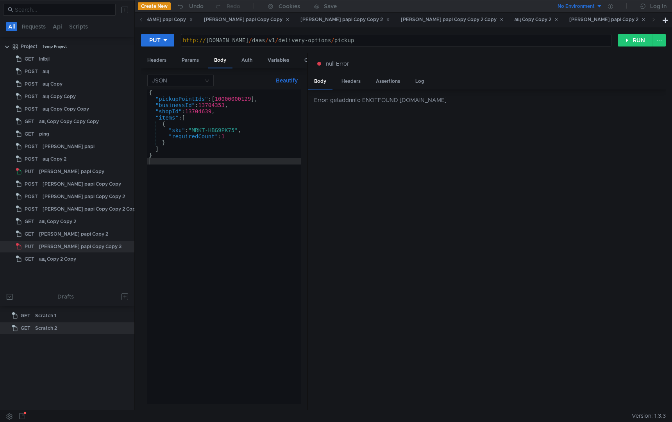
click at [273, 41] on div "http:// laas-api.vs.market.fslb.yandex.net / daas / v1 / delivery-options / pic…" at bounding box center [396, 46] width 430 height 19
drag, startPoint x: 300, startPoint y: 39, endPoint x: 131, endPoint y: 37, distance: 170.0
click at [131, 37] on as-split "All Requests Api Scripts Project Temp Project GET lnlbjl POST ащ POST ащ Copy P…" at bounding box center [336, 205] width 672 height 410
paste textarea "tst."
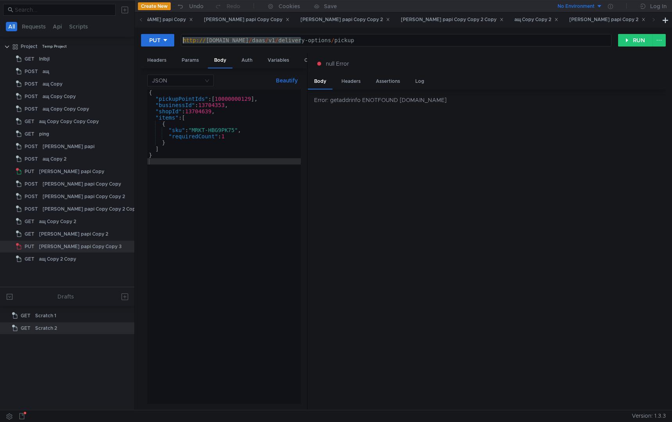
type textarea "[URL][DOMAIN_NAME]"
click at [635, 41] on button "RUN" at bounding box center [635, 40] width 35 height 13
click at [532, 216] on div at bounding box center [490, 267] width 352 height 300
click at [357, 82] on div "Headers" at bounding box center [351, 81] width 32 height 14
click at [152, 63] on div "Headers" at bounding box center [157, 60] width 32 height 14
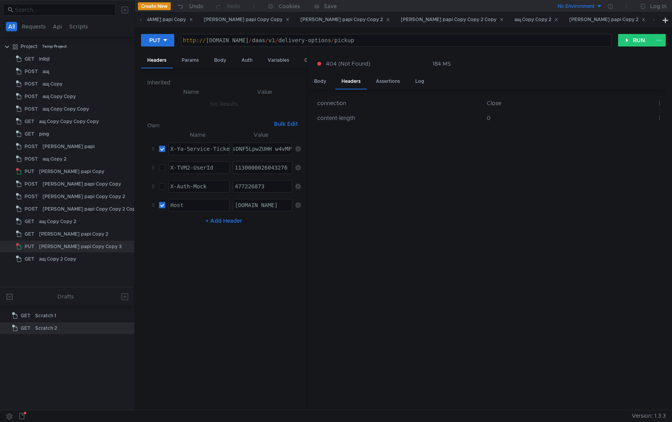
click at [162, 204] on input "checkbox" at bounding box center [162, 205] width 6 height 6
checkbox input "false"
click at [635, 47] on div "PUT http://laas-api.tst.vs.market.yandex.net/daas/v1/delivery-options/pickup ht…" at bounding box center [403, 44] width 525 height 20
click at [635, 39] on button "RUN" at bounding box center [635, 40] width 35 height 13
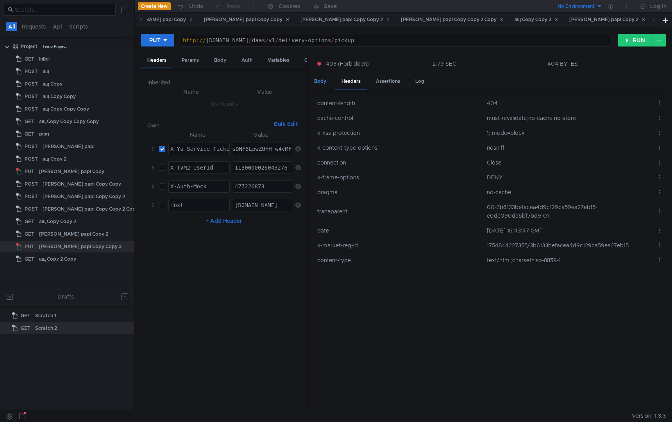
click at [323, 82] on div "Body" at bounding box center [320, 81] width 25 height 14
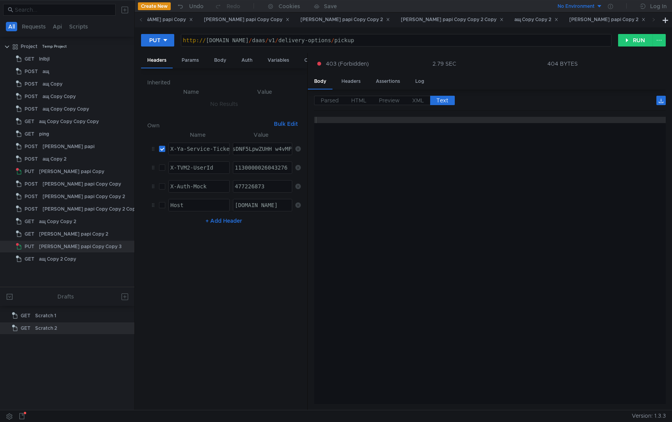
click at [407, 222] on div at bounding box center [490, 267] width 352 height 300
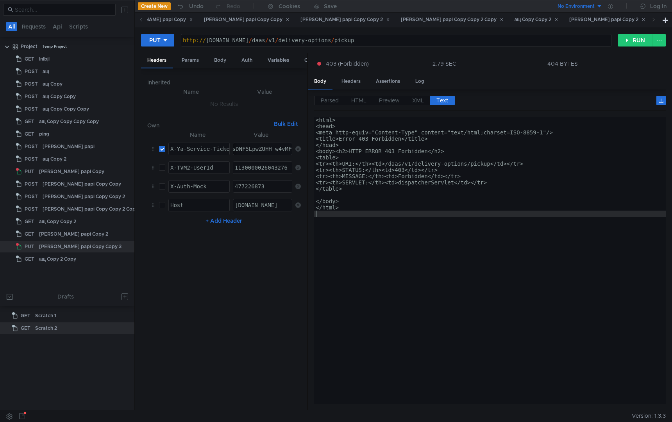
click at [244, 251] on nz-table "Name Value X-Ya-Service-Ticket הההההההההההההההההההההההההההההההההההההההההההההההה…" at bounding box center [224, 267] width 154 height 274
paste textarea "F6uXEBiIRCPzfehCB5H0g_6nTkaXU_gE:S-kfORcglWb8clw4sSajK6M86Y1nMW8Bwj-yt06p-k1UZV…"
type textarea "3:serv:CLf-ARDF6uXEBiIRCPzfehCB5H0g_6nTkaXU_gE:S-kfORcglWb8clw4sSajK6M86Y1nMW8B…"
click at [631, 39] on button "RUN" at bounding box center [635, 40] width 35 height 13
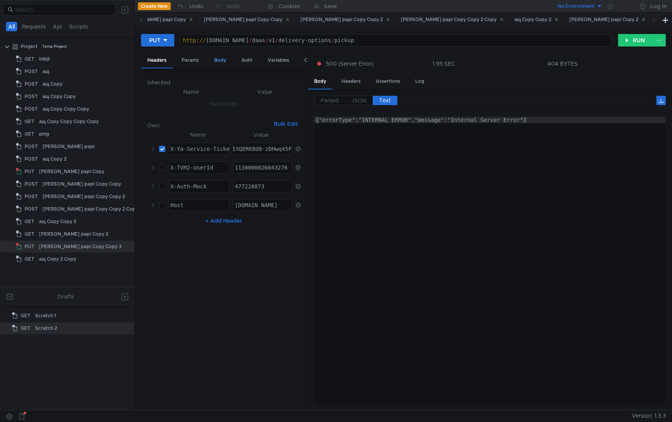
click at [218, 60] on div "Body" at bounding box center [220, 60] width 25 height 14
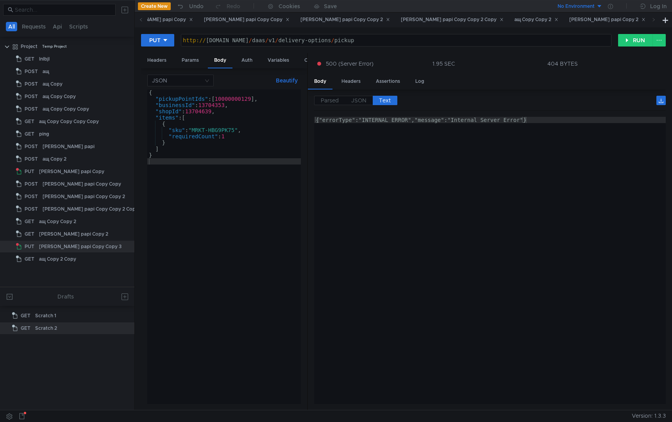
click at [210, 168] on div "{ "pickupPointIds" : [ 10000000129 ] , "businessId" : 13704353 , "shopId" : 137…" at bounding box center [224, 252] width 154 height 327
click at [356, 83] on div "Headers" at bounding box center [351, 81] width 32 height 14
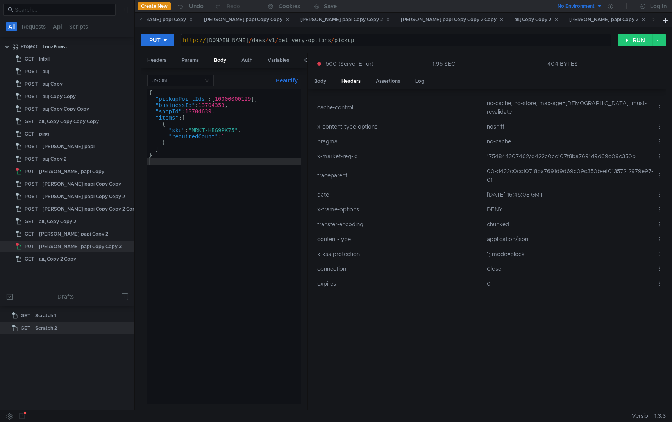
click at [542, 164] on td "00-d422c0cc107f8ba7691d9d69c09c350b-ef013572f2979e97-01" at bounding box center [569, 175] width 170 height 23
copy td "d422c0cc107f8ba7691d9d69c09c350b"
click at [179, 113] on div "{ "pickupPointIds" : [ 10000000129 ] , "businessId" : 13704353 , "shopId" : 137…" at bounding box center [224, 252] width 154 height 327
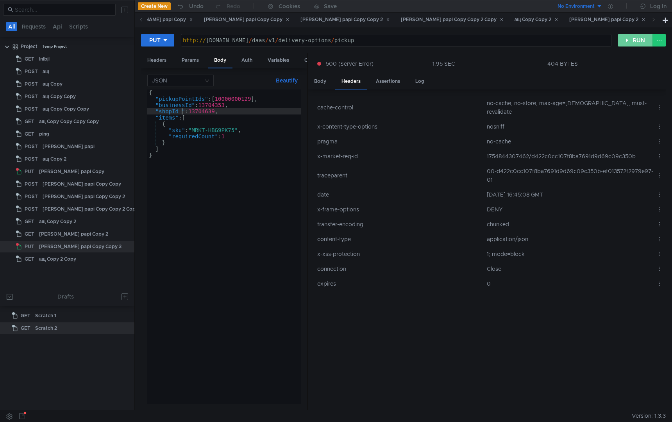
type textarea ""shopId_": 13704639,"
click at [626, 40] on button "RUN" at bounding box center [635, 40] width 35 height 13
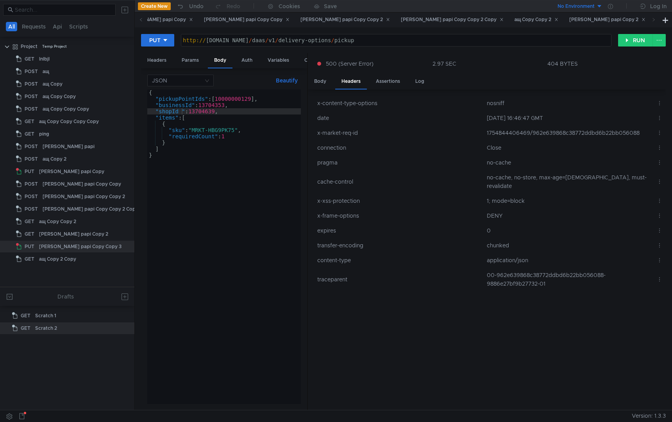
scroll to position [0, 0]
click at [240, 226] on div "{ "pickupPointIds" : [ 10000000129 ] , "businessId" : 13704353 , "shopId_" : 13…" at bounding box center [224, 252] width 154 height 327
click at [240, 226] on div "{ "pickupPointIds" : [ 10000000129 ] , "businessId" : 13704353 , "shopId" : 137…" at bounding box center [224, 252] width 154 height 327
